Goal: Task Accomplishment & Management: Complete application form

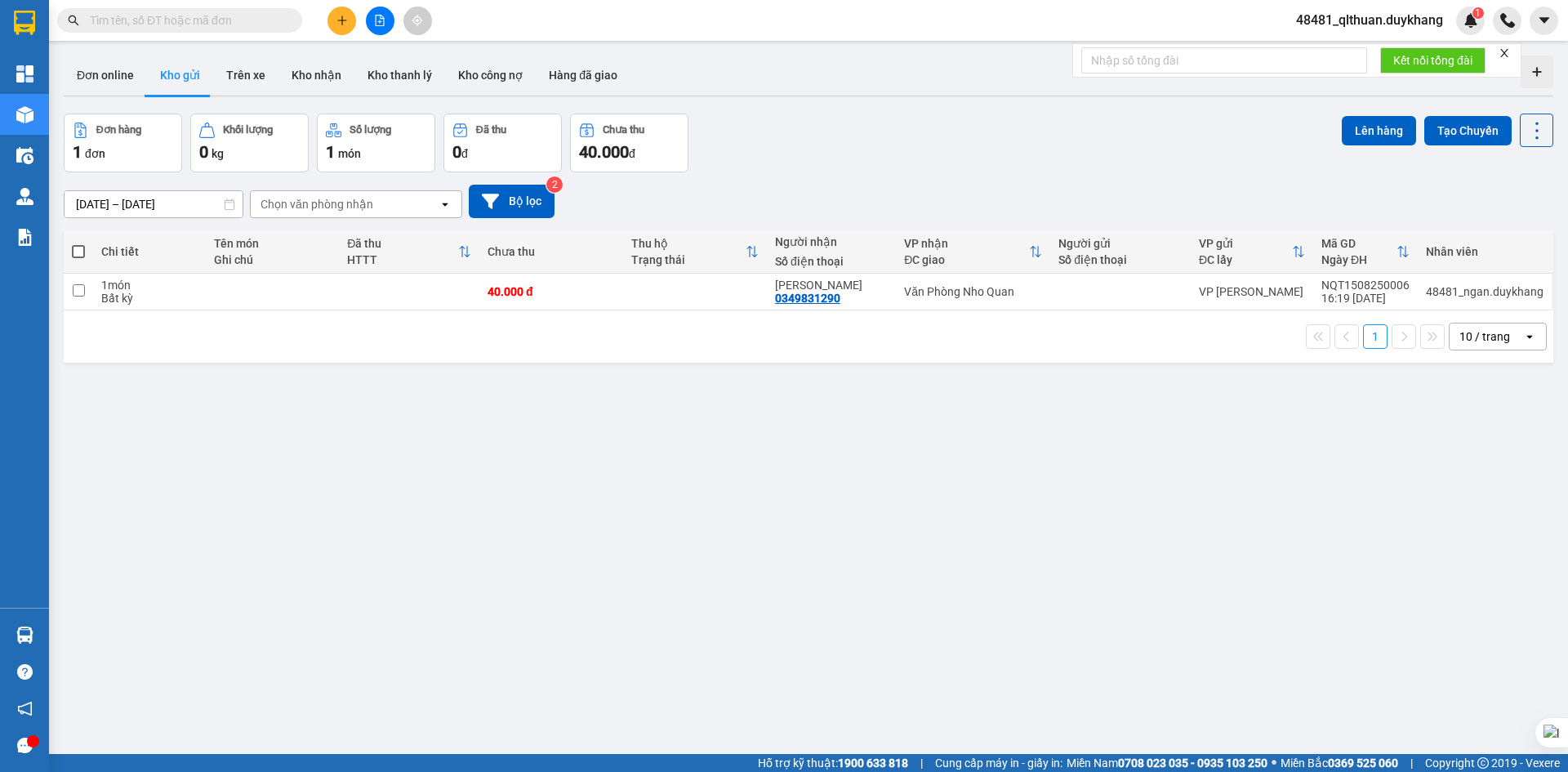
paste input "0966563113"
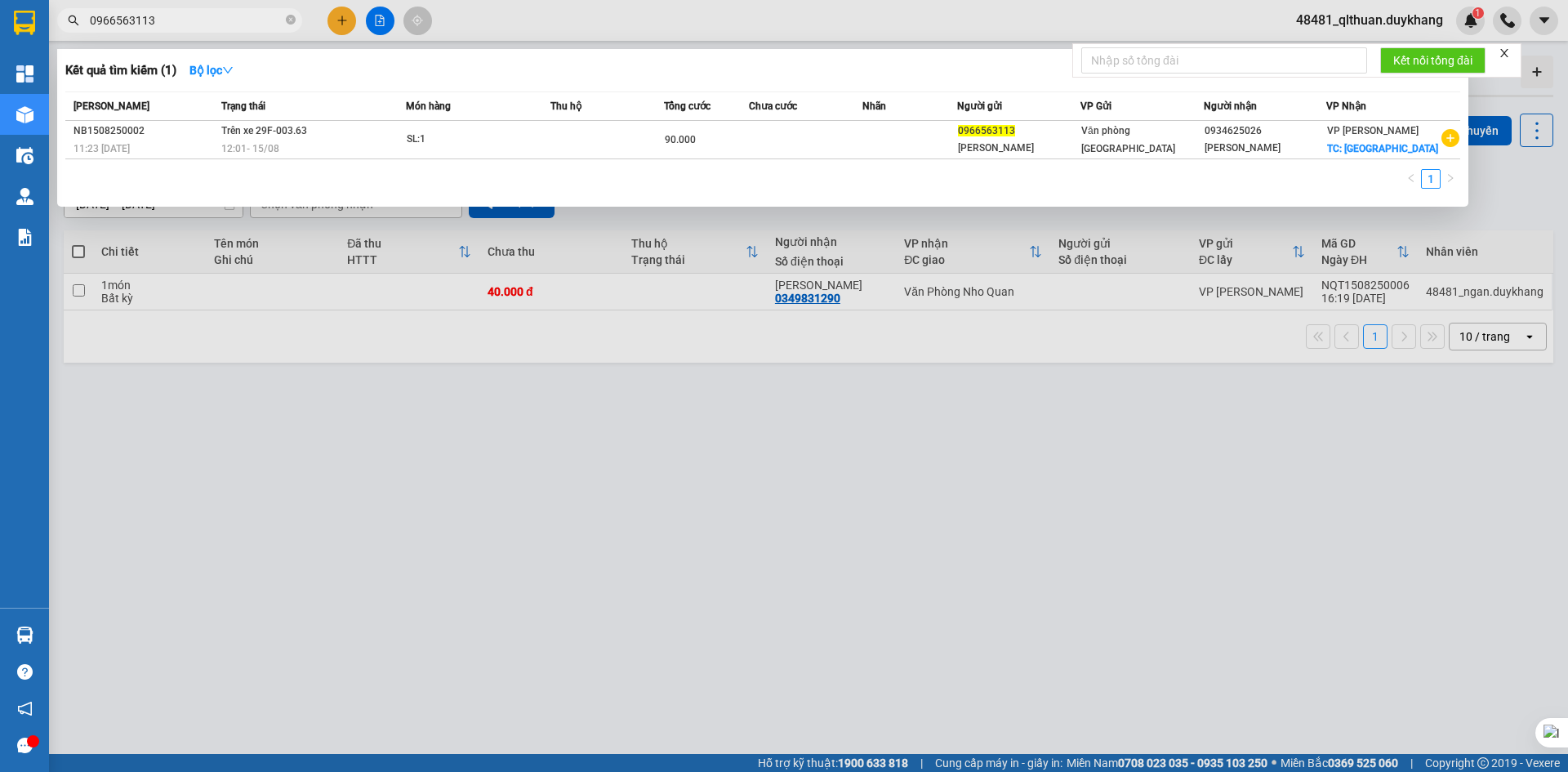
type input "0966563113"
click at [1487, 415] on div at bounding box center [784, 386] width 1568 height 772
click at [259, 22] on input "0966563113" at bounding box center [186, 20] width 192 height 18
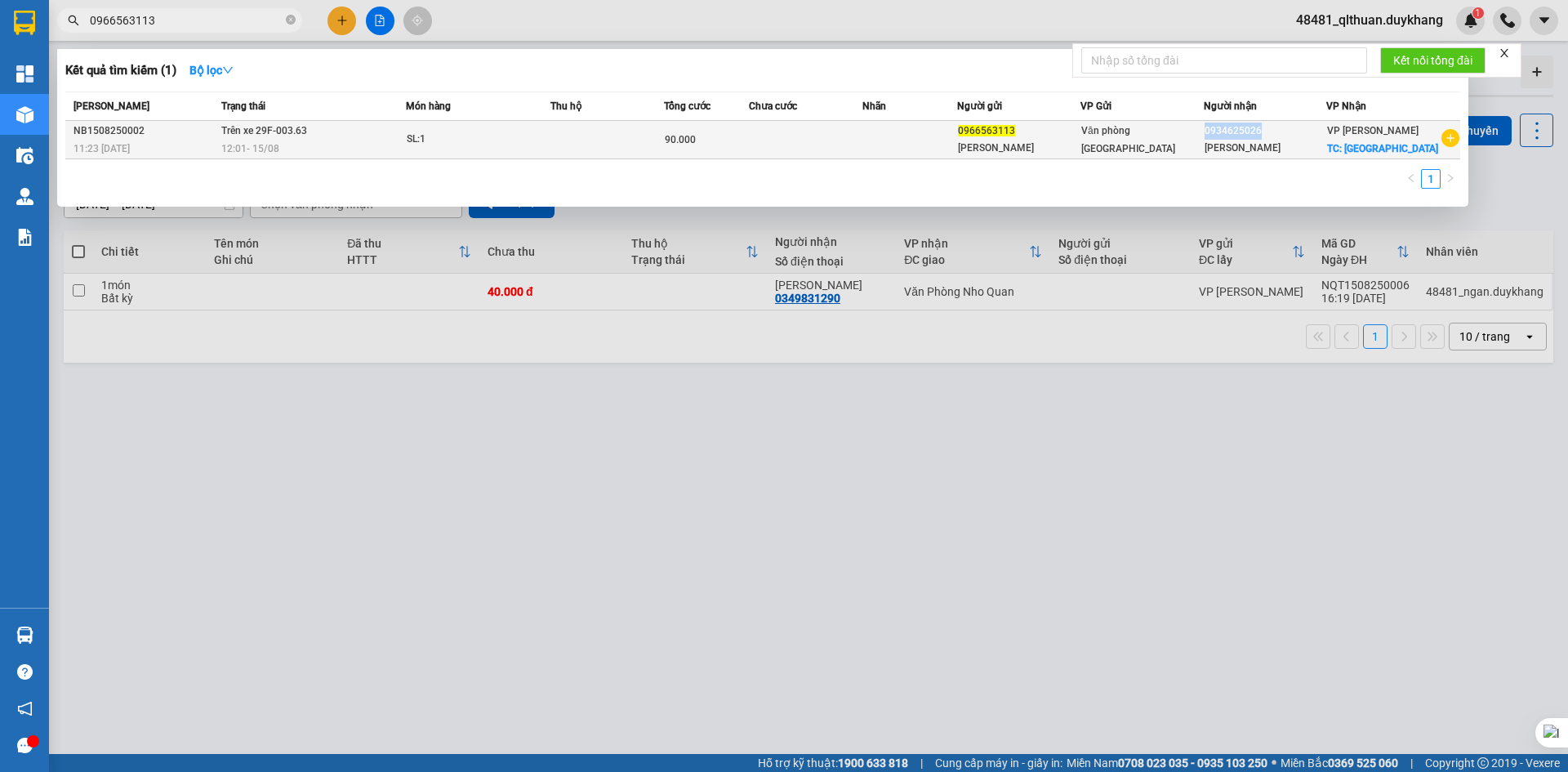
drag, startPoint x: 1214, startPoint y: 133, endPoint x: 1269, endPoint y: 129, distance: 55.1
click at [1269, 129] on div "0934625026" at bounding box center [1265, 131] width 122 height 18
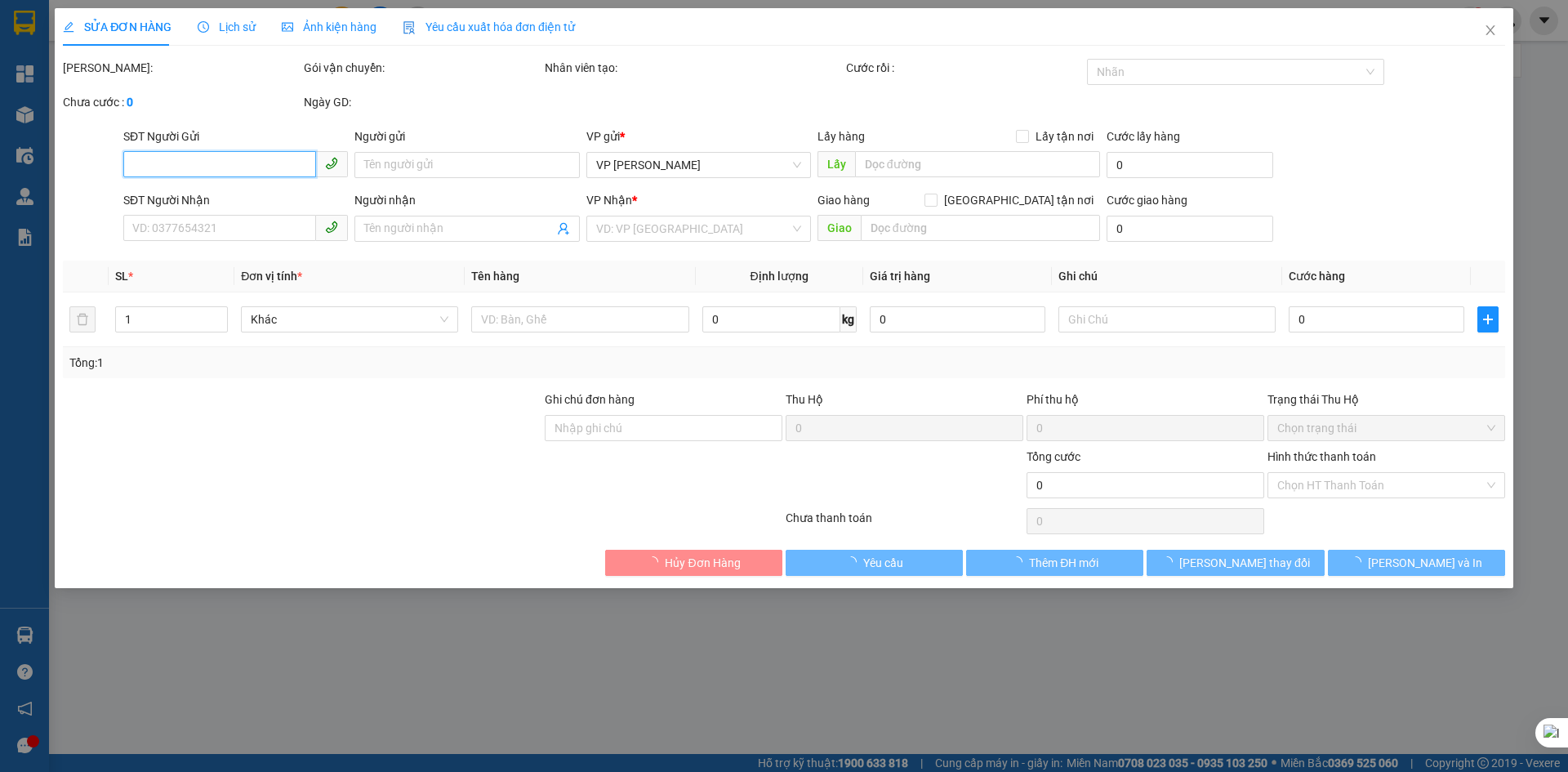
type input "0966563113"
type input "[PERSON_NAME]"
type input "0934625026"
type input "[PERSON_NAME]"
checkbox input "true"
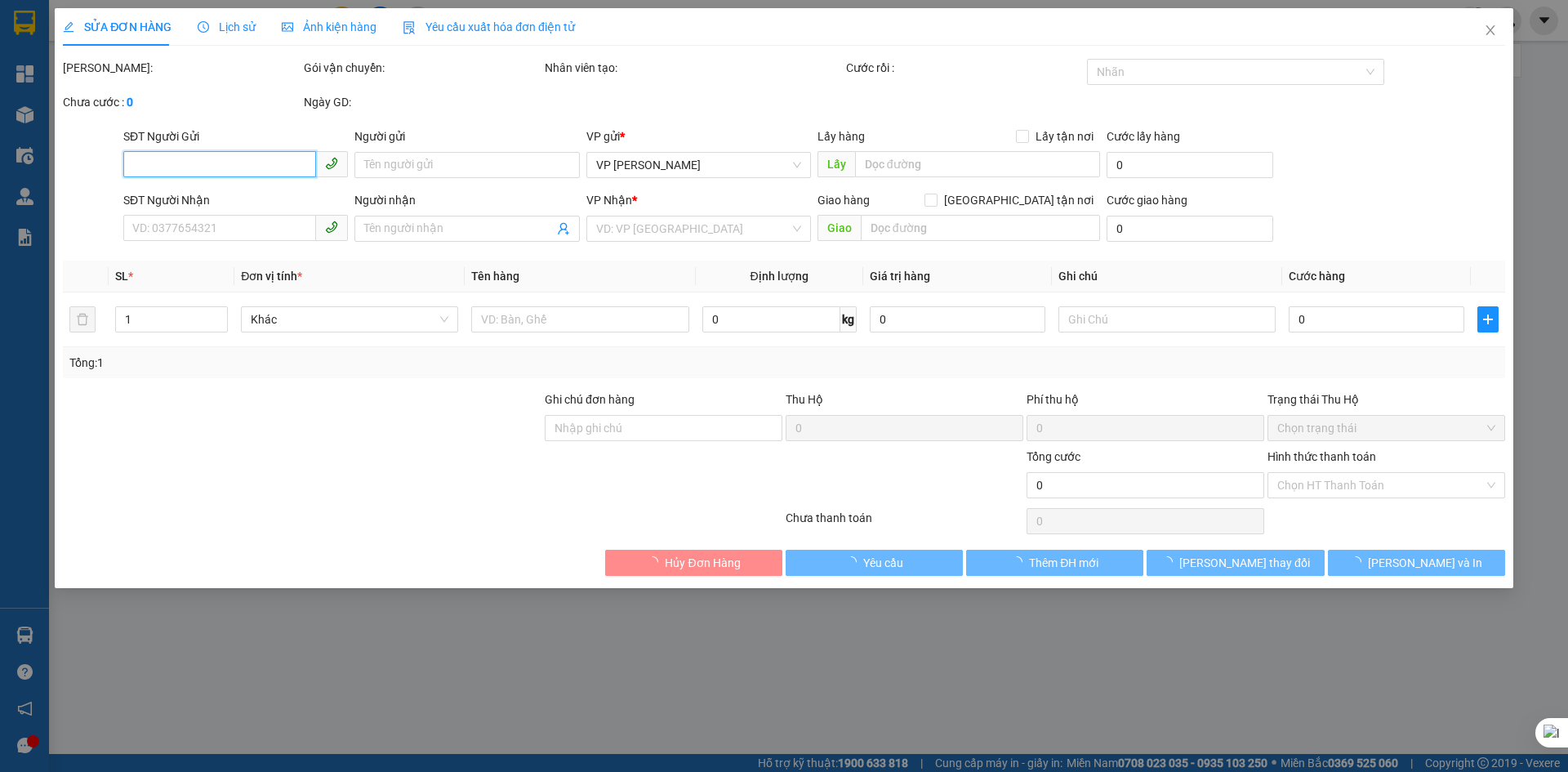
type input "[GEOGRAPHIC_DATA]"
type input "90.000"
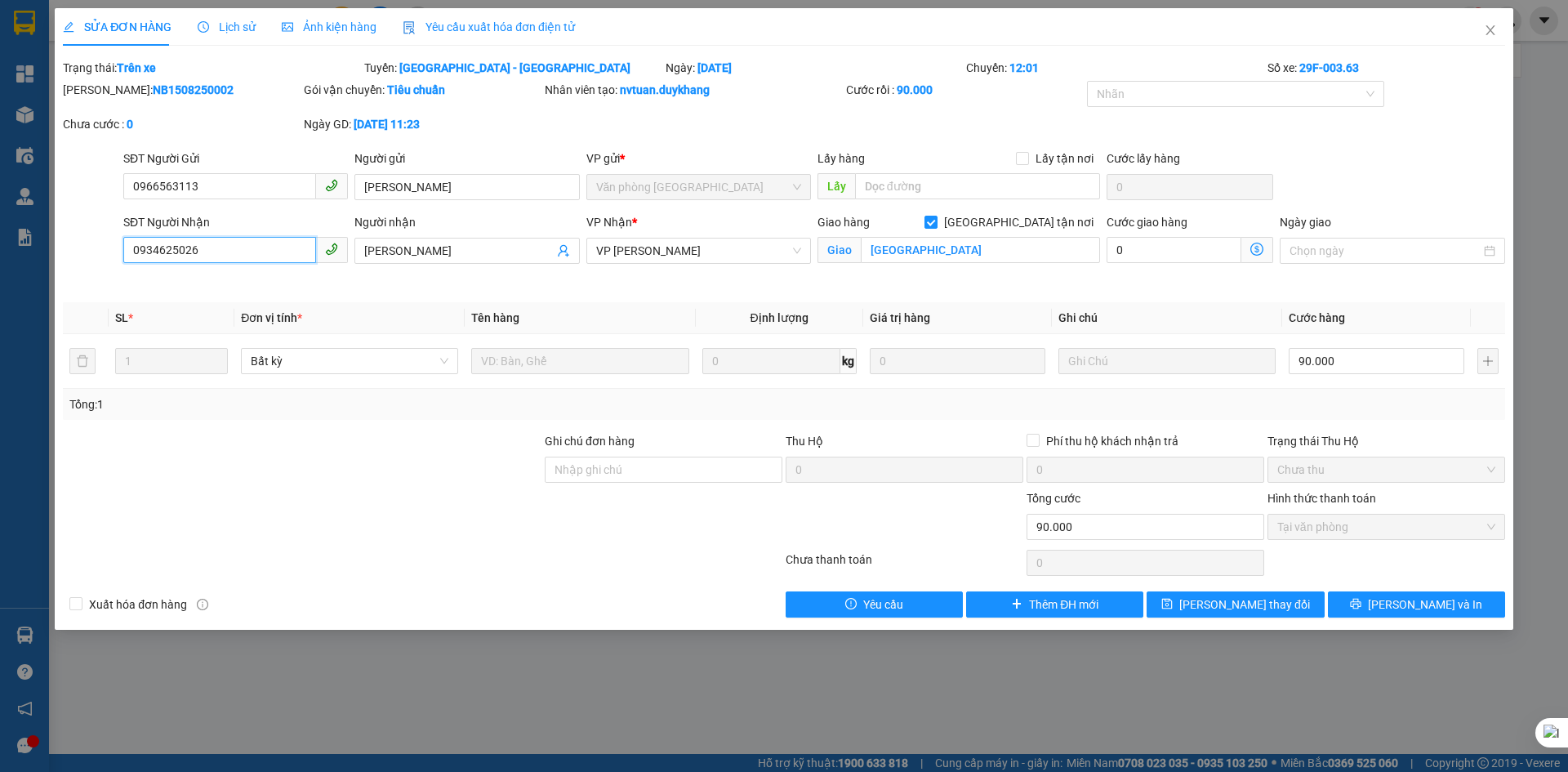
drag, startPoint x: 227, startPoint y: 256, endPoint x: 158, endPoint y: 247, distance: 69.6
click at [130, 254] on input "0934625026" at bounding box center [219, 250] width 192 height 26
click at [1493, 35] on icon "close" at bounding box center [1490, 29] width 13 height 13
